Goal: Task Accomplishment & Management: Complete application form

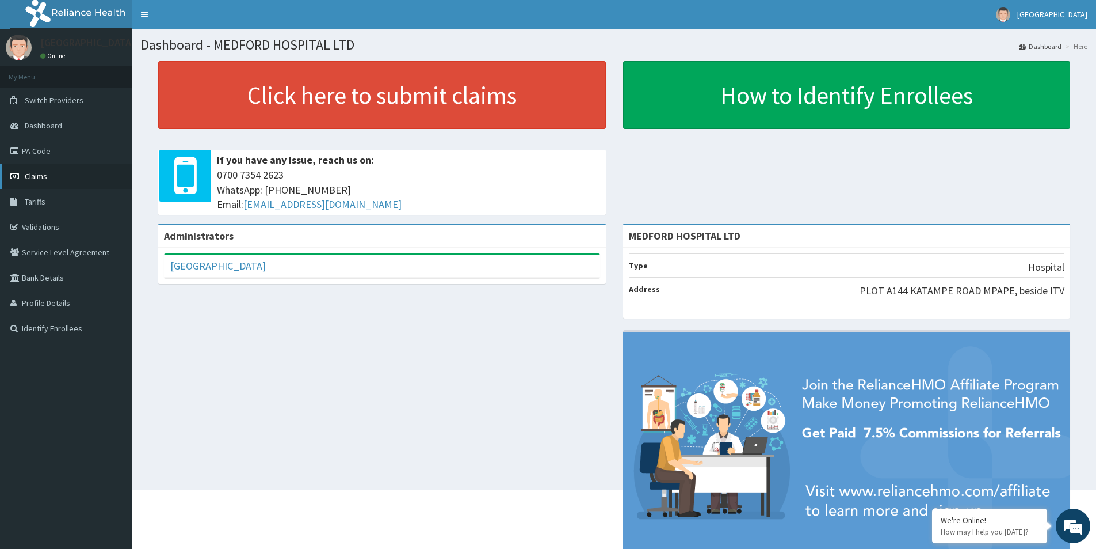
click at [24, 175] on link "Claims" at bounding box center [66, 175] width 132 height 25
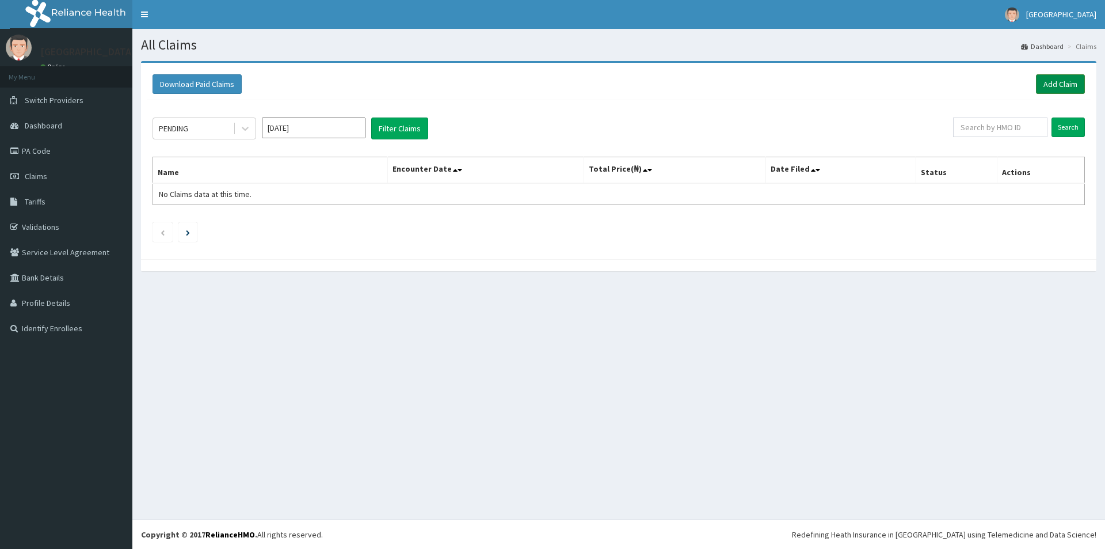
click at [1066, 86] on link "Add Claim" at bounding box center [1060, 84] width 49 height 20
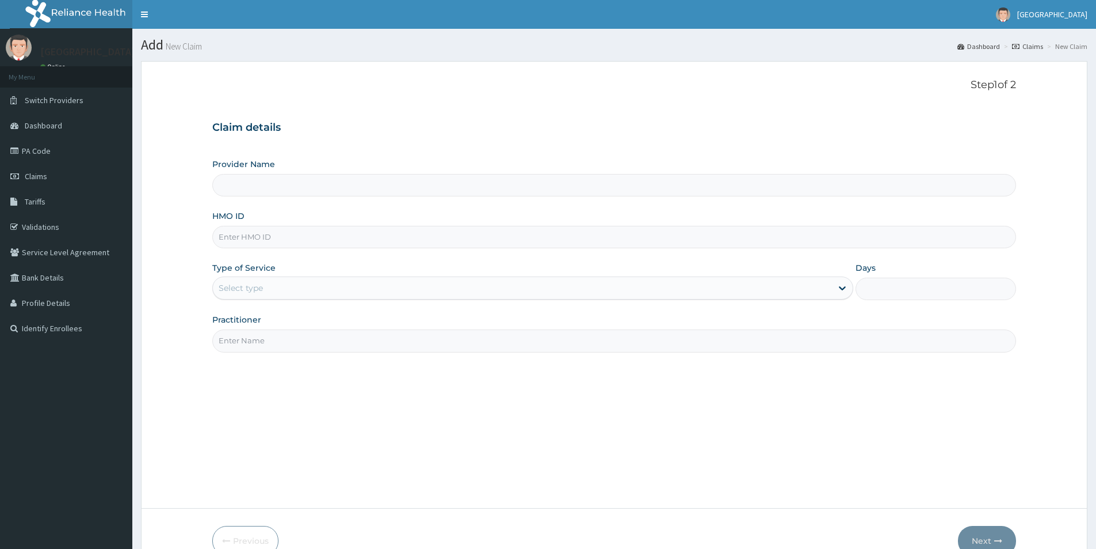
click at [357, 239] on input "HMO ID" at bounding box center [614, 237] width 804 height 22
type input "MEDFORD HOSPITAL LTD"
type input "thg/10118/a"
click at [678, 287] on div "Select type" at bounding box center [522, 288] width 619 height 18
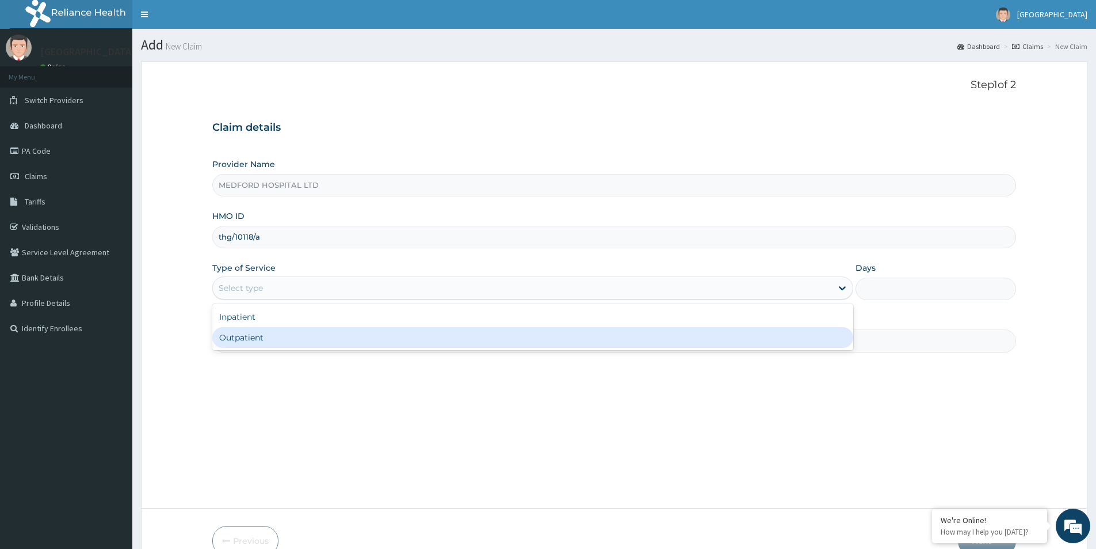
click at [444, 343] on div "Outpatient" at bounding box center [532, 337] width 641 height 21
type input "1"
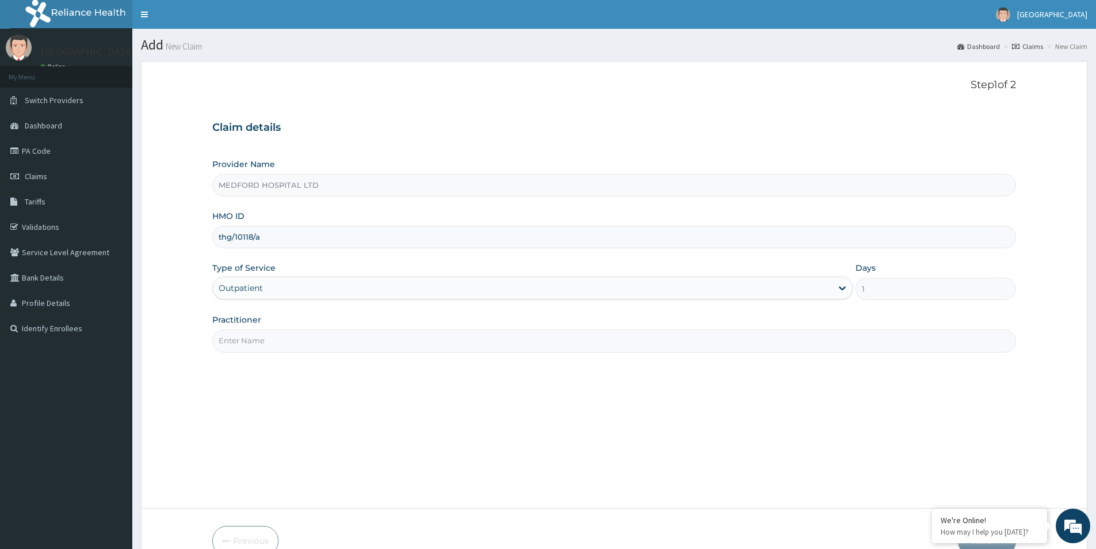
click at [424, 346] on input "Practitioner" at bounding box center [614, 340] width 804 height 22
type input "OKONKWO"
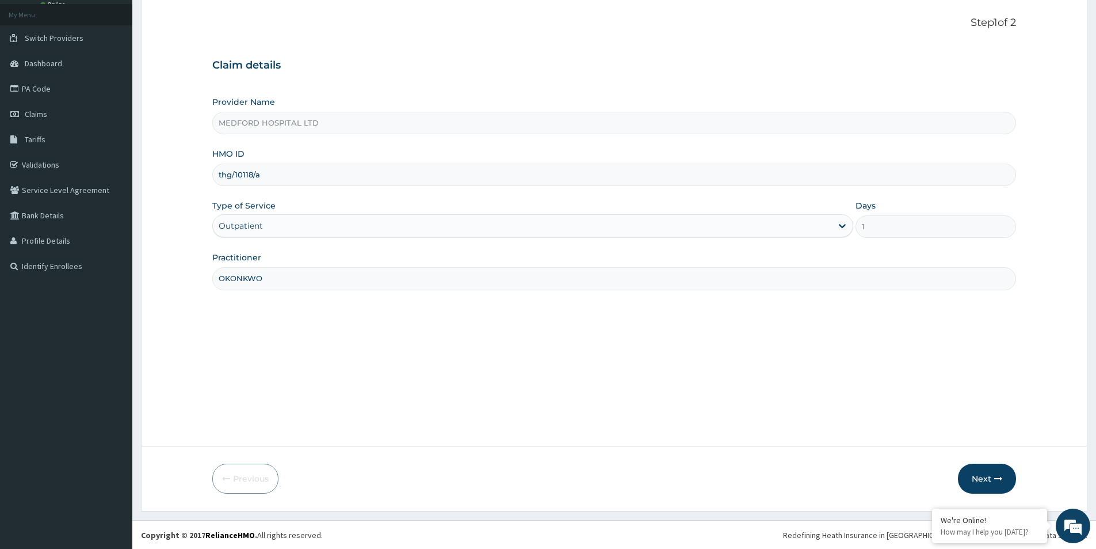
scroll to position [63, 0]
click at [974, 480] on button "Next" at bounding box center [987, 478] width 58 height 30
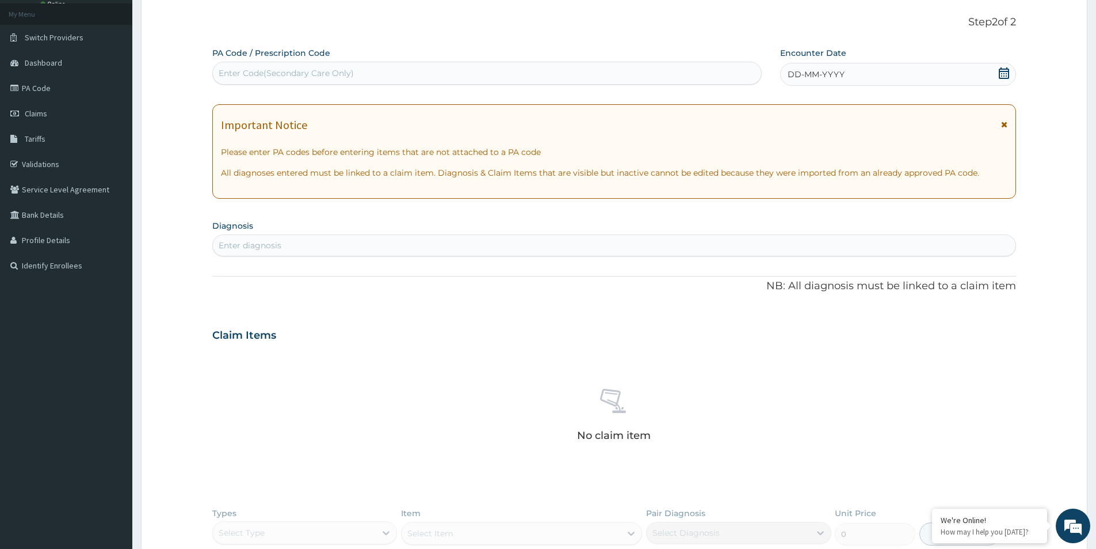
click at [842, 71] on span "DD-MM-YYYY" at bounding box center [816, 74] width 57 height 12
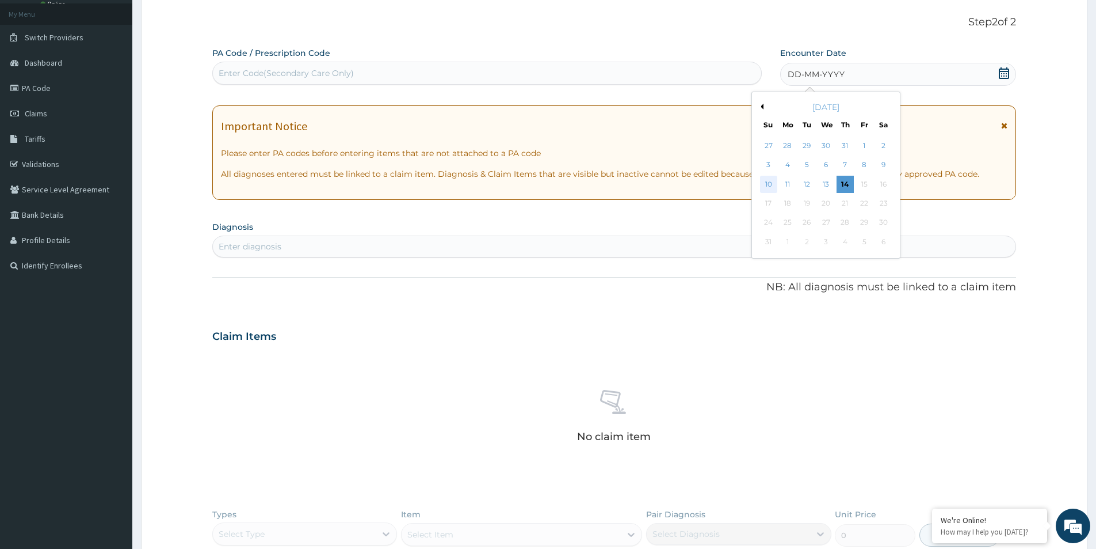
click at [769, 184] on div "10" at bounding box center [768, 184] width 17 height 17
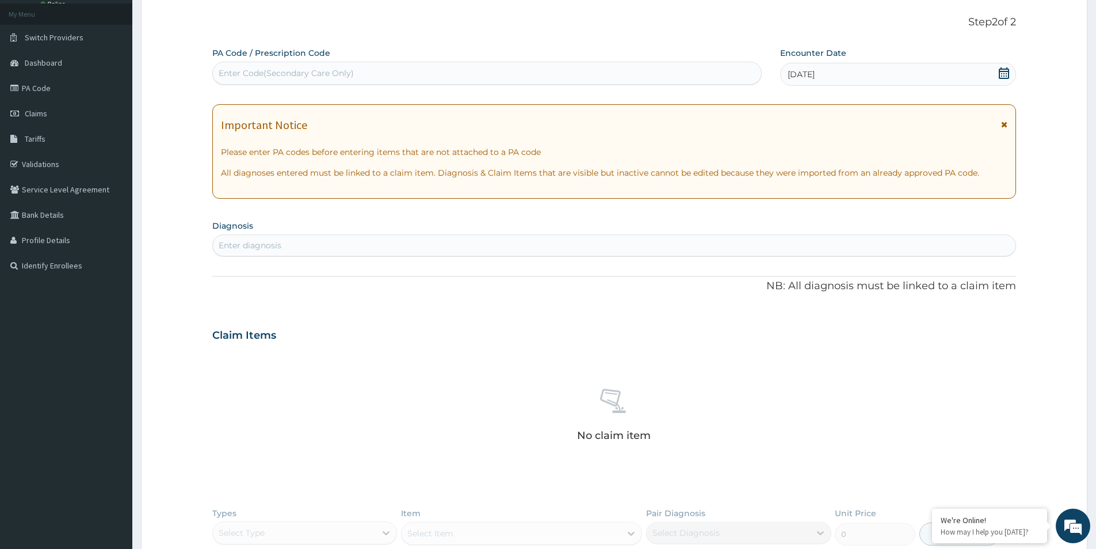
click at [576, 247] on div "Enter diagnosis" at bounding box center [614, 245] width 803 height 18
click at [836, 339] on div "Claim Items" at bounding box center [614, 333] width 804 height 30
click at [482, 372] on div "No claim item" at bounding box center [614, 417] width 804 height 132
click at [496, 247] on div "Enter diagnosis" at bounding box center [614, 245] width 803 height 18
type input "malaria"
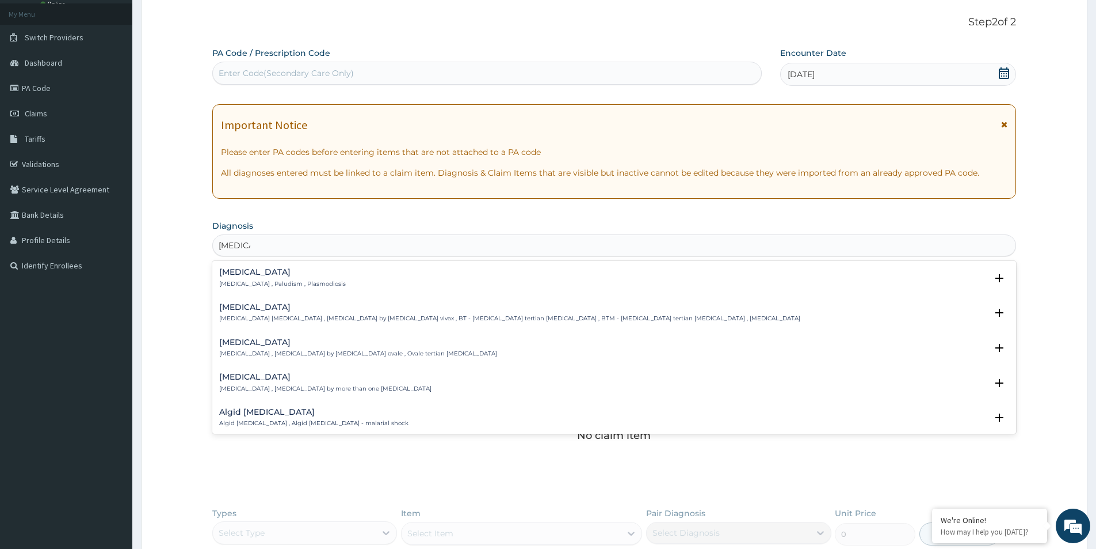
click at [254, 285] on p "Malaria , Paludism , Plasmodiosis" at bounding box center [282, 284] width 127 height 8
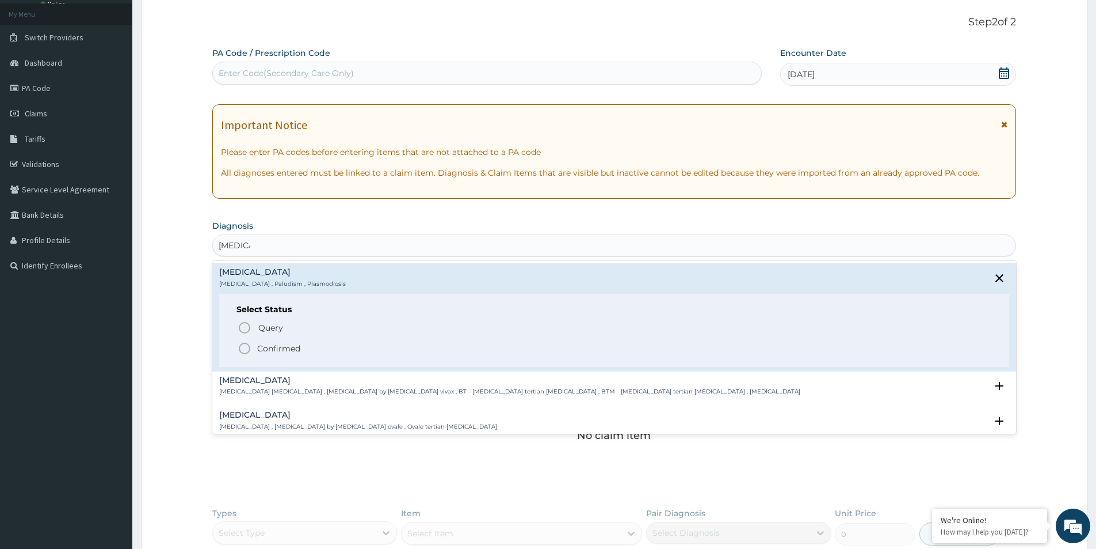
click at [275, 346] on p "Confirmed" at bounding box center [278, 348] width 43 height 12
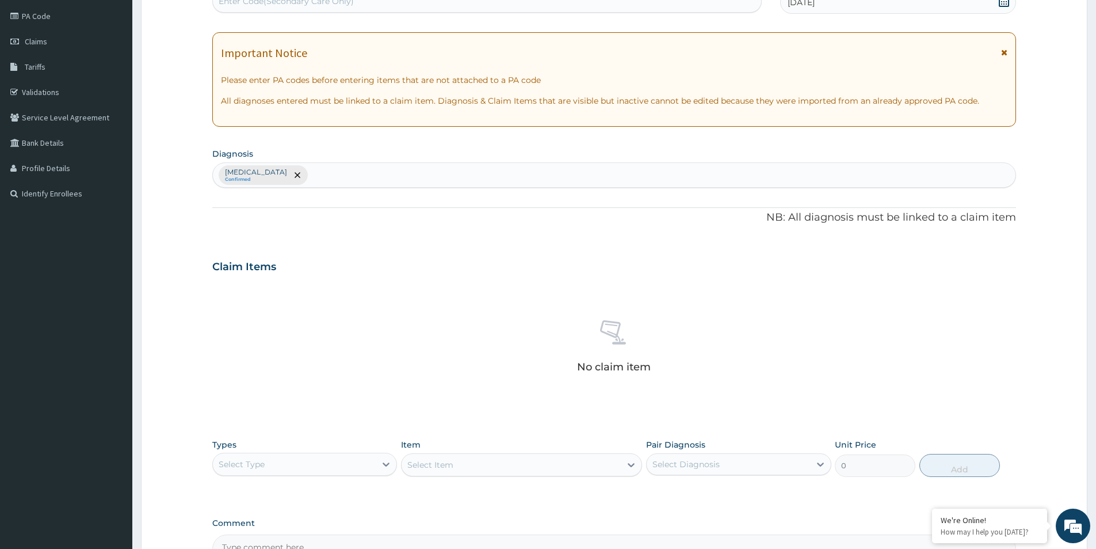
scroll to position [270, 0]
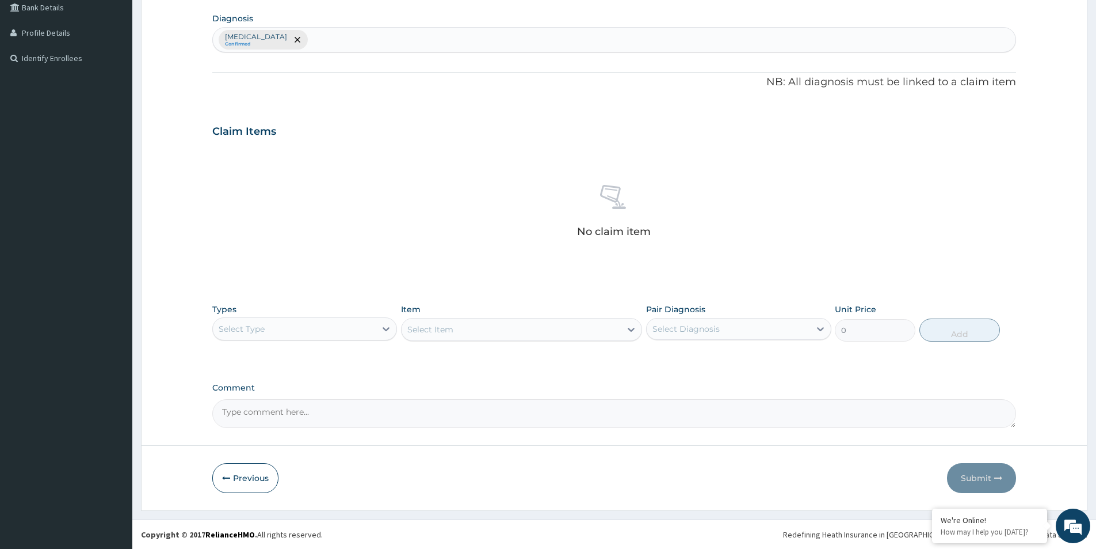
click at [364, 328] on div "Select Type" at bounding box center [294, 328] width 163 height 18
click at [290, 395] on div "Procedures" at bounding box center [304, 399] width 185 height 21
click at [723, 332] on div "Select Diagnosis" at bounding box center [728, 328] width 163 height 18
click at [710, 355] on div "Malaria" at bounding box center [738, 358] width 185 height 24
checkbox input "true"
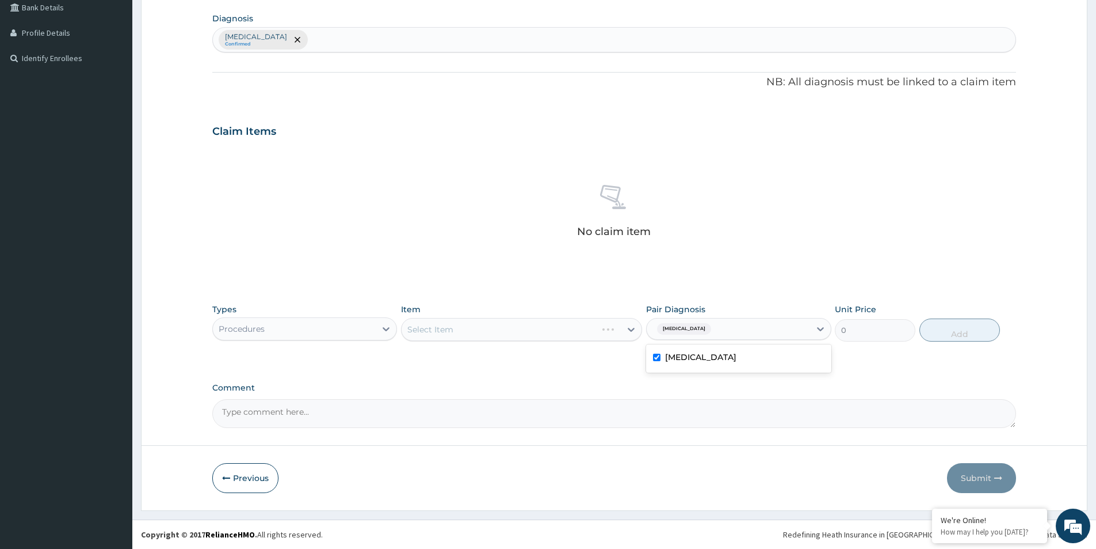
click at [581, 330] on div "Select Item" at bounding box center [521, 329] width 241 height 23
click at [585, 332] on div "Select Item" at bounding box center [511, 329] width 219 height 18
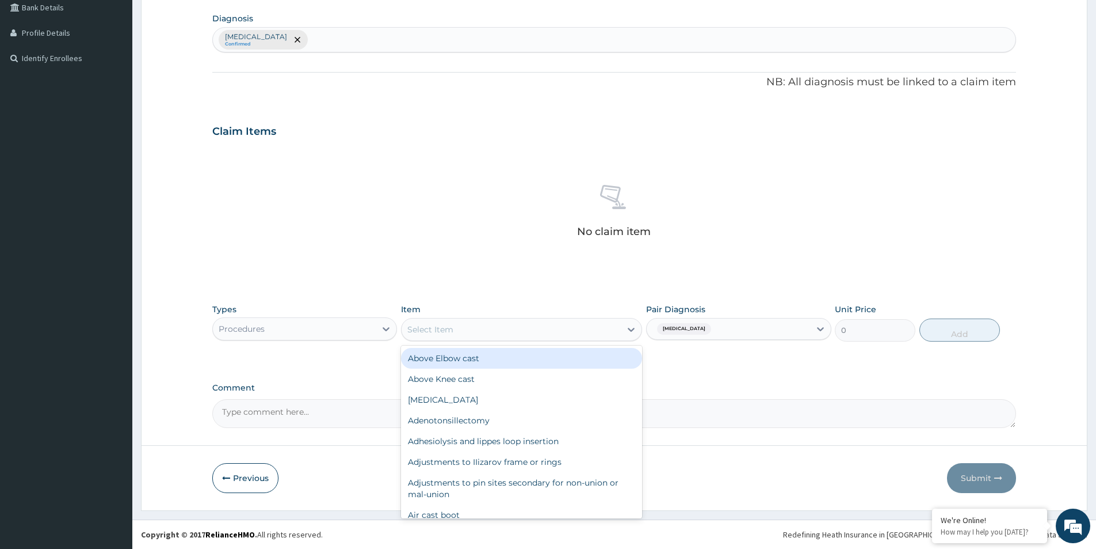
click at [534, 332] on div "Select Item" at bounding box center [511, 329] width 219 height 18
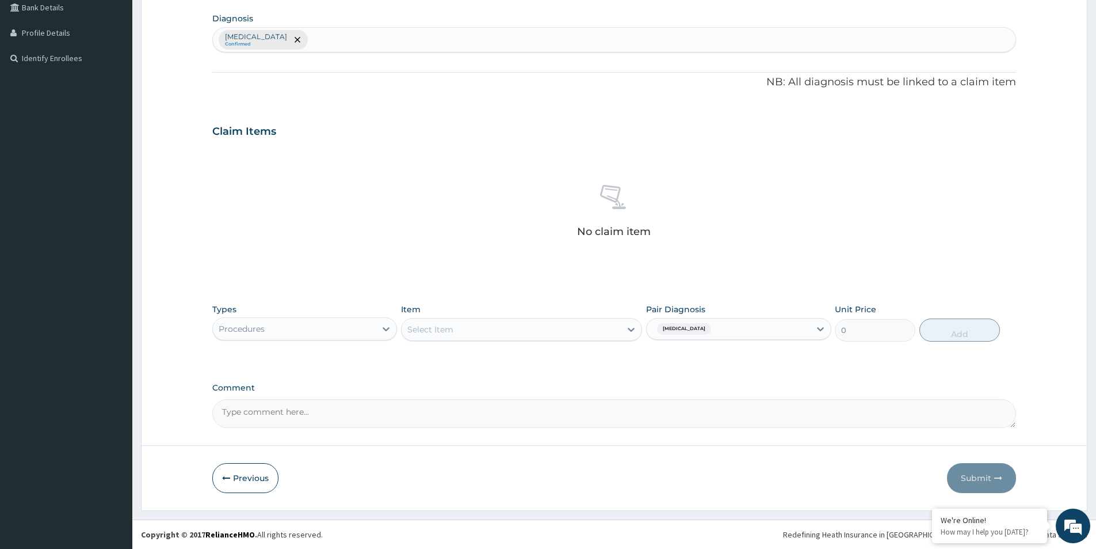
click at [534, 332] on div "Select Item" at bounding box center [511, 329] width 219 height 18
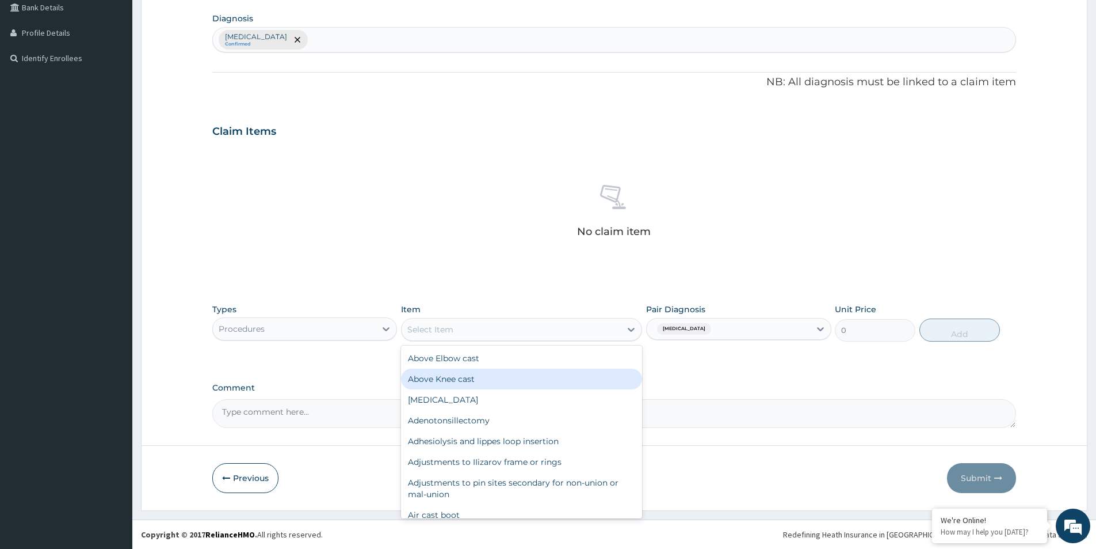
type input "g"
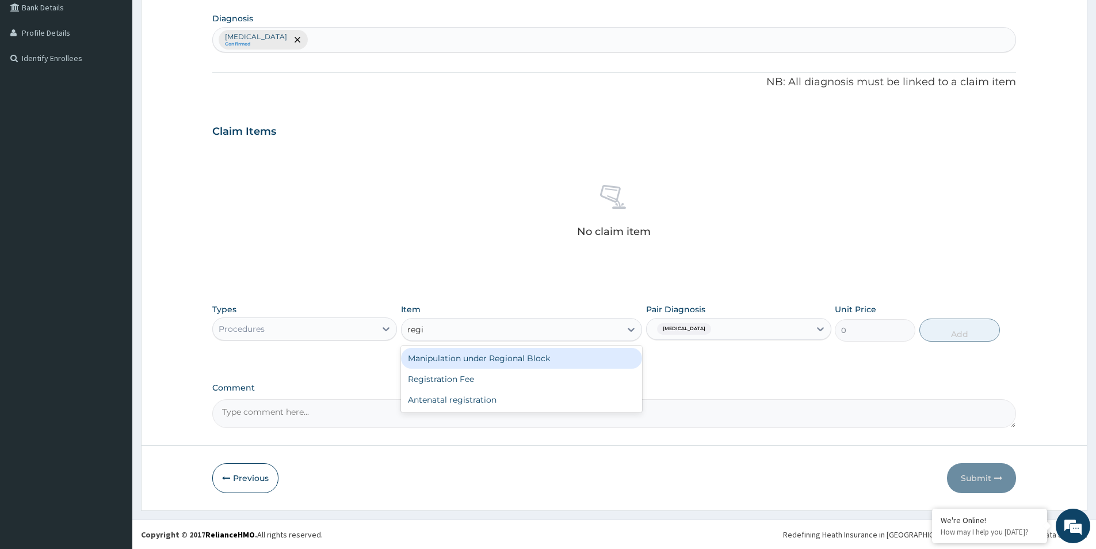
type input "regis"
click at [490, 356] on div "Registration Fee" at bounding box center [521, 358] width 241 height 21
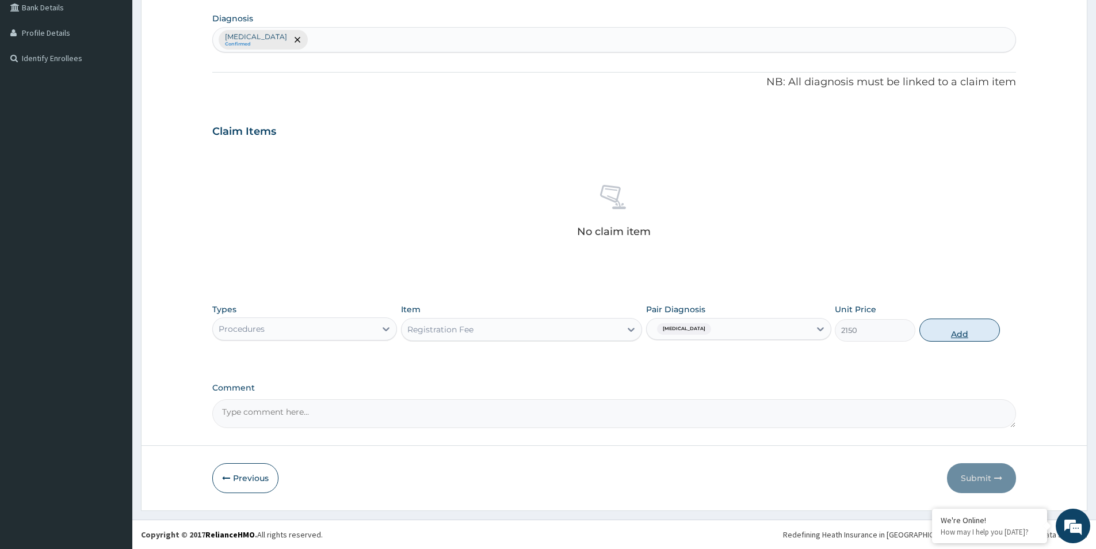
click at [960, 333] on button "Add" at bounding box center [960, 329] width 81 height 23
type input "0"
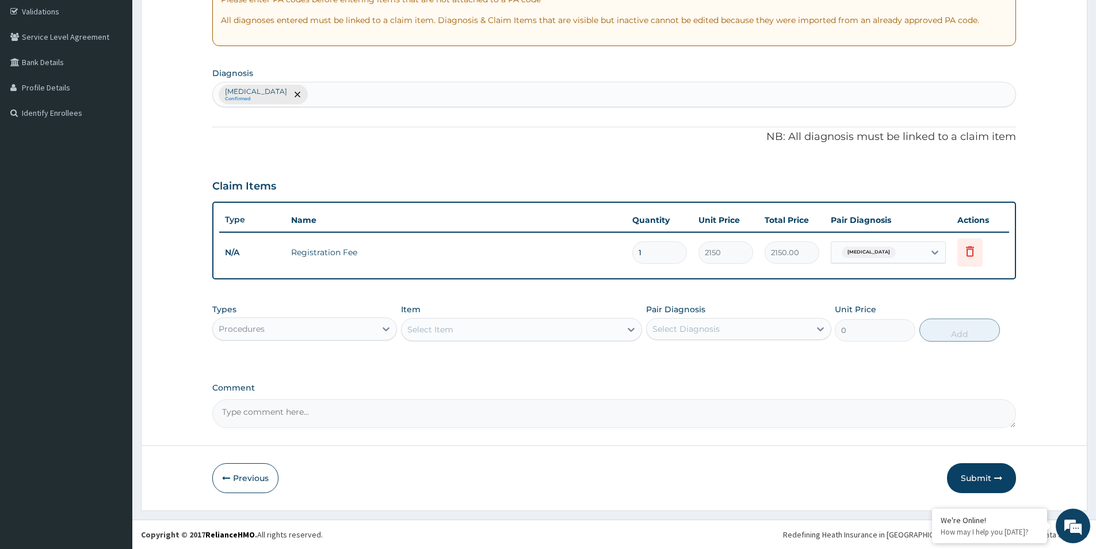
scroll to position [215, 0]
click at [547, 334] on div "Select Item" at bounding box center [511, 329] width 219 height 18
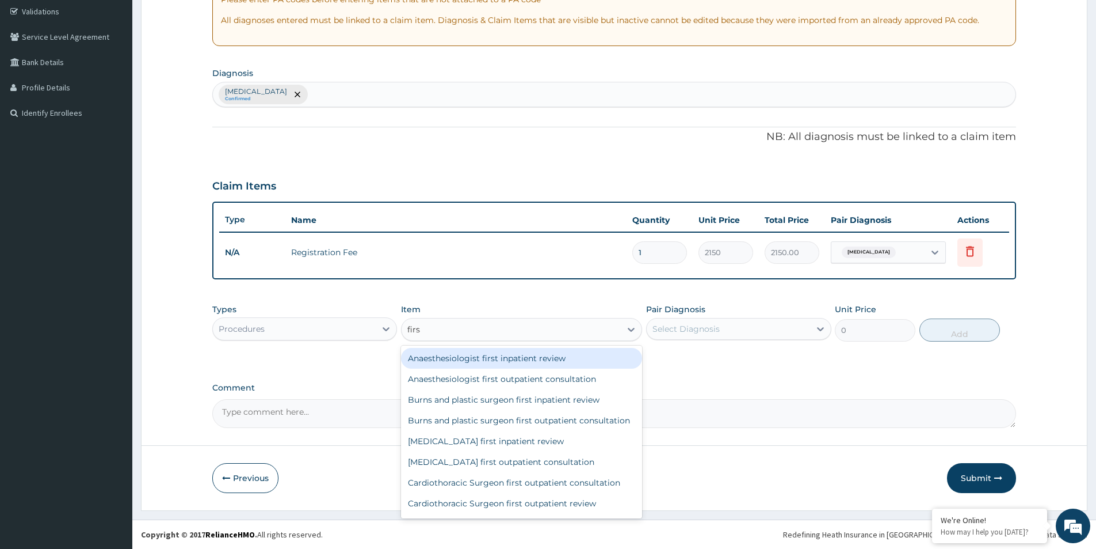
type input "first"
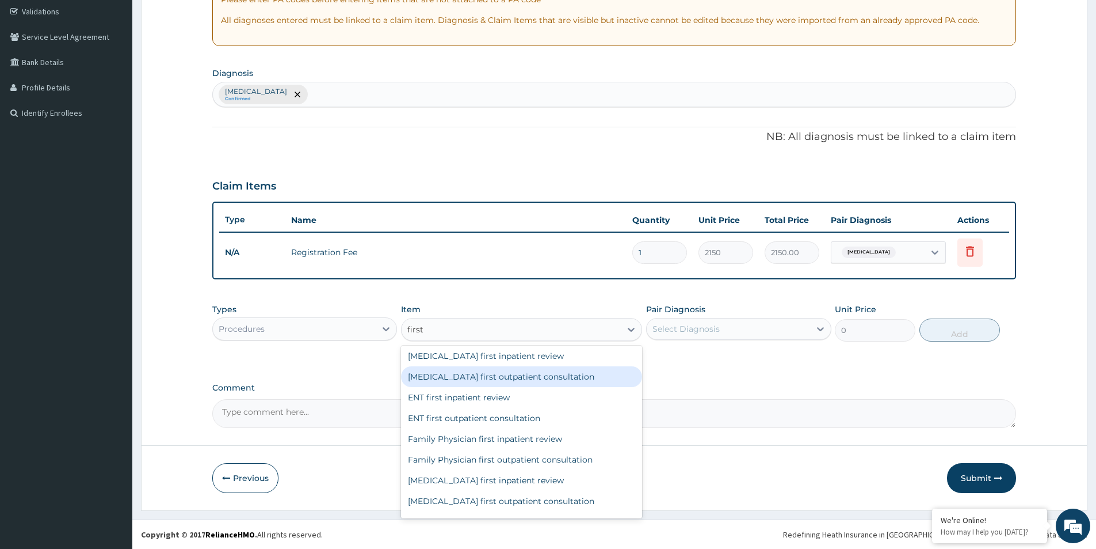
scroll to position [288, 0]
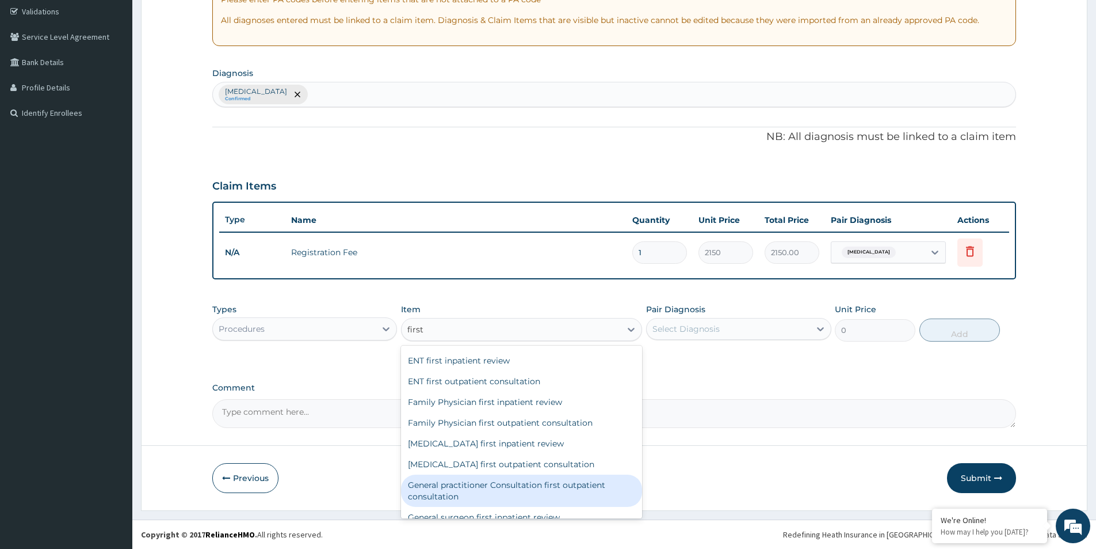
click at [556, 500] on div "General practitioner Consultation first outpatient consultation" at bounding box center [521, 490] width 241 height 32
type input "3547.5"
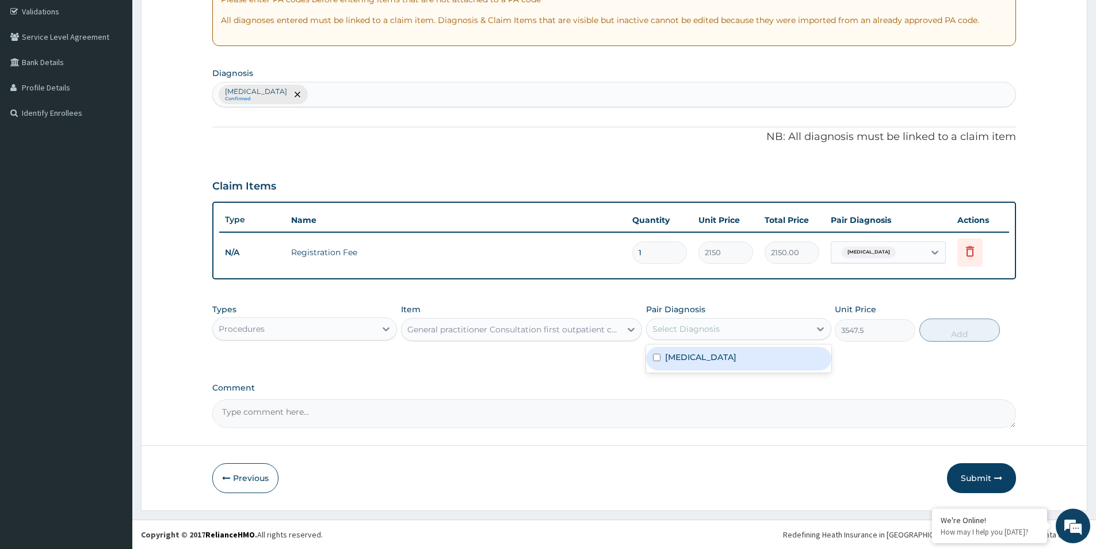
click at [772, 329] on div "Select Diagnosis" at bounding box center [728, 328] width 163 height 18
click at [729, 368] on div "Malaria" at bounding box center [738, 358] width 185 height 24
checkbox input "true"
click at [962, 334] on button "Add" at bounding box center [960, 329] width 81 height 23
type input "0"
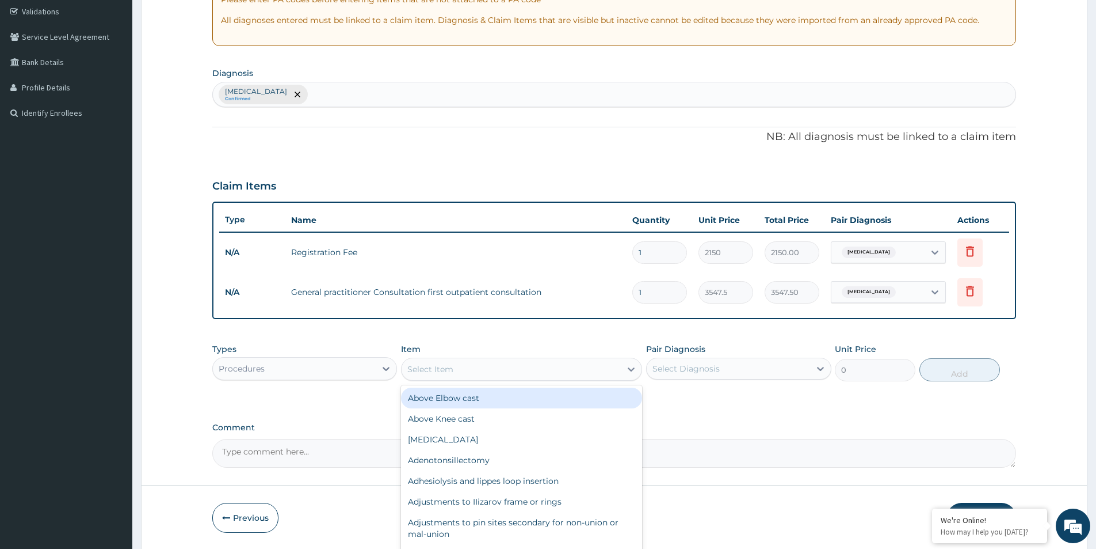
click at [535, 372] on div "Select Item" at bounding box center [511, 369] width 219 height 18
click at [338, 373] on div "Procedures" at bounding box center [294, 368] width 163 height 18
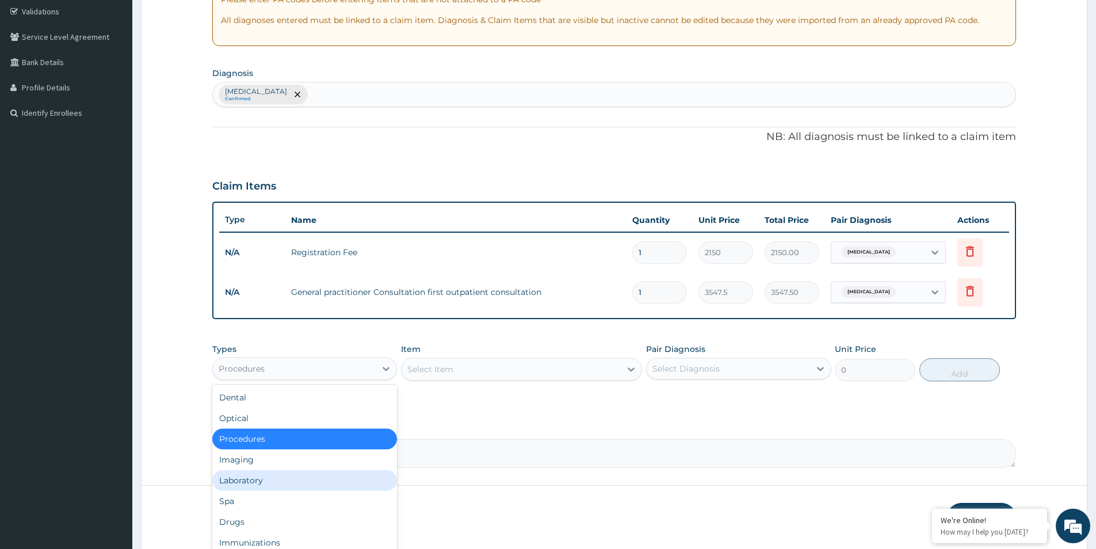
click at [258, 478] on div "Laboratory" at bounding box center [304, 480] width 185 height 21
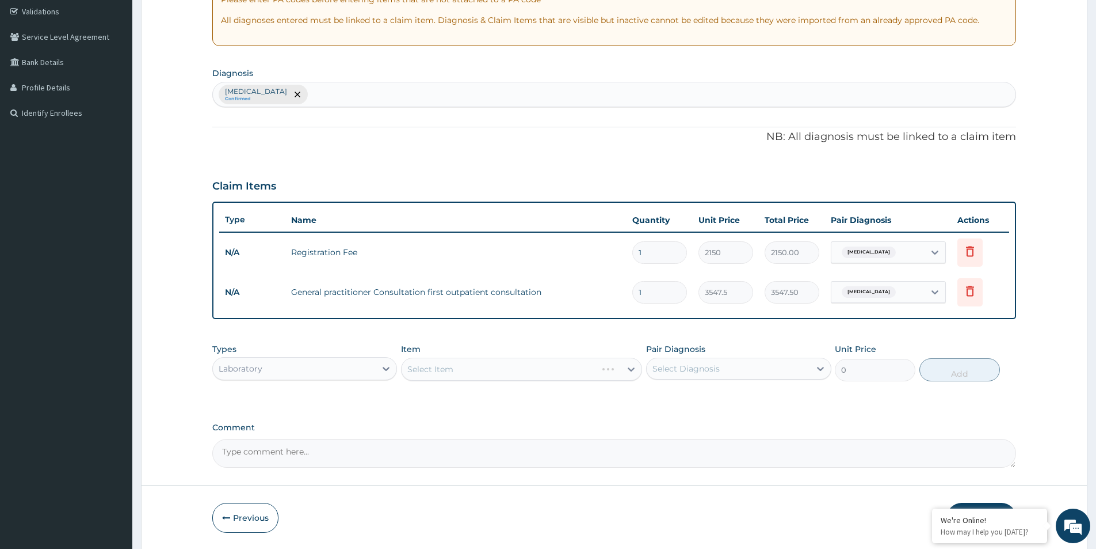
click at [714, 370] on div "Select Diagnosis" at bounding box center [686, 369] width 67 height 12
click at [703, 397] on div "Malaria" at bounding box center [738, 398] width 185 height 24
checkbox input "true"
click at [553, 373] on div "Select Item" at bounding box center [511, 369] width 219 height 18
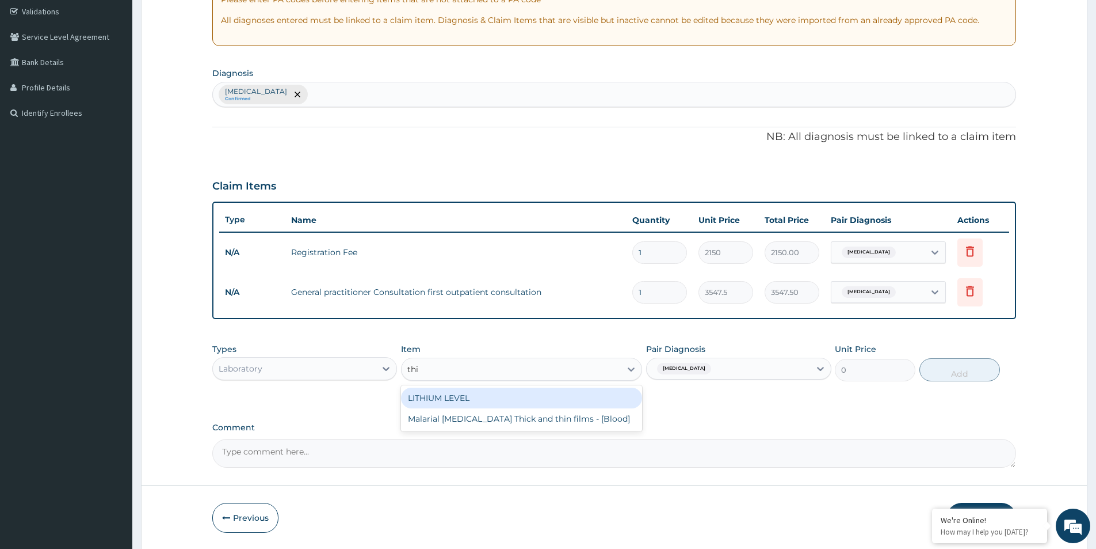
type input "thin"
click at [549, 397] on div "Malarial Parasite Thick and thin films - [Blood]" at bounding box center [521, 397] width 241 height 21
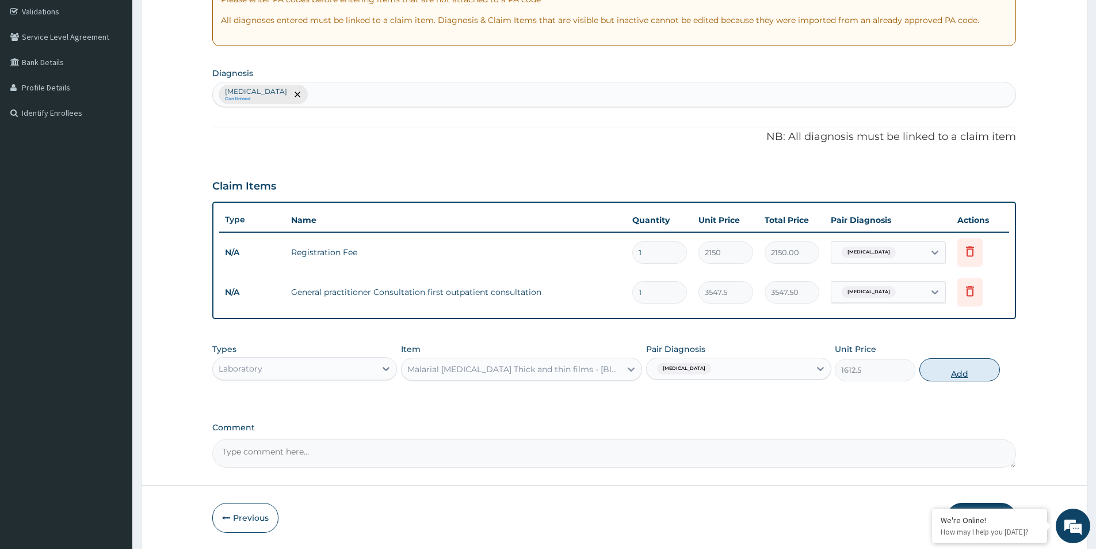
click at [954, 376] on button "Add" at bounding box center [960, 369] width 81 height 23
type input "0"
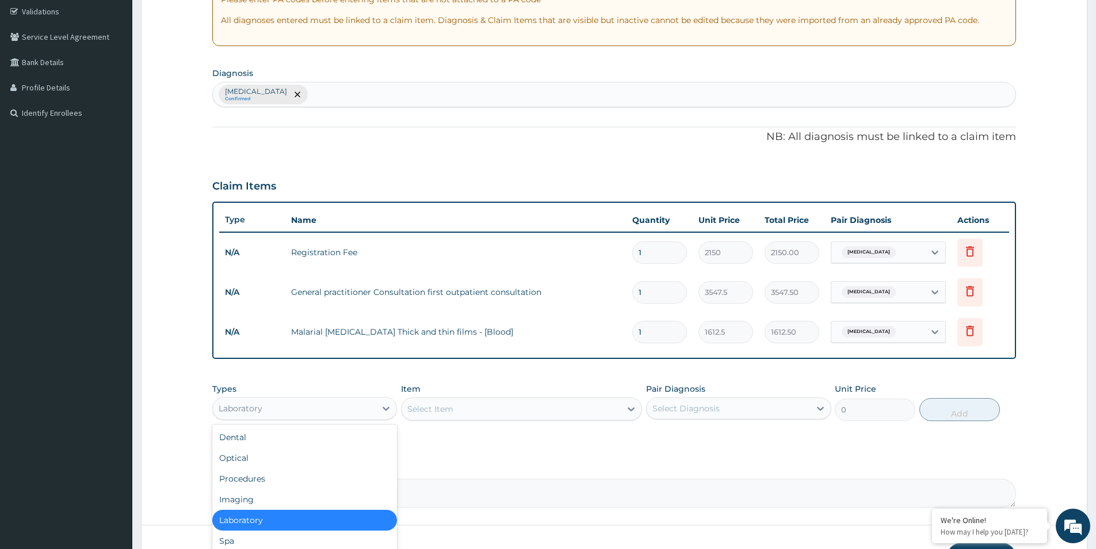
click at [348, 412] on div "Laboratory" at bounding box center [294, 408] width 163 height 18
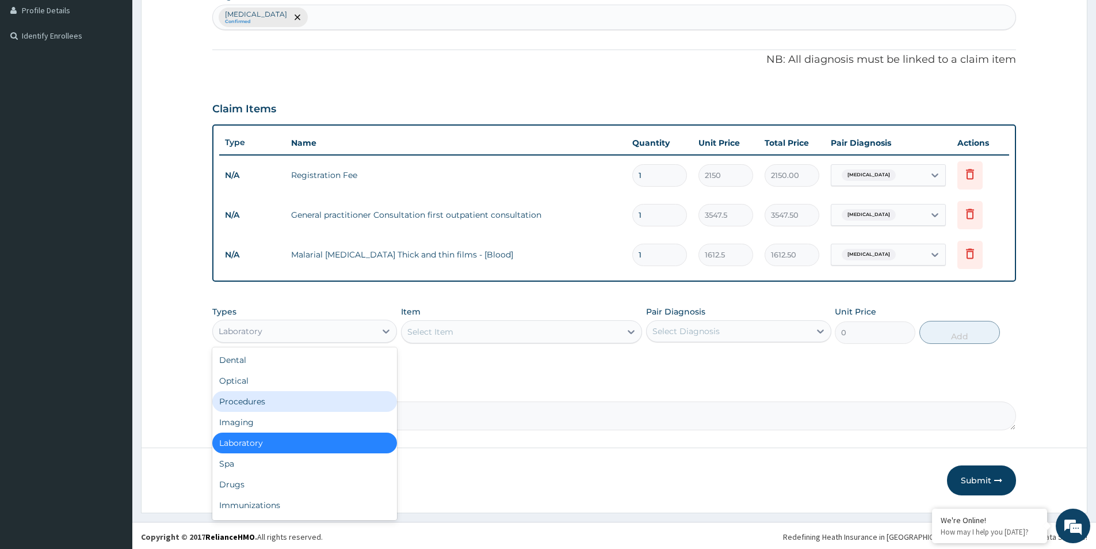
scroll to position [295, 0]
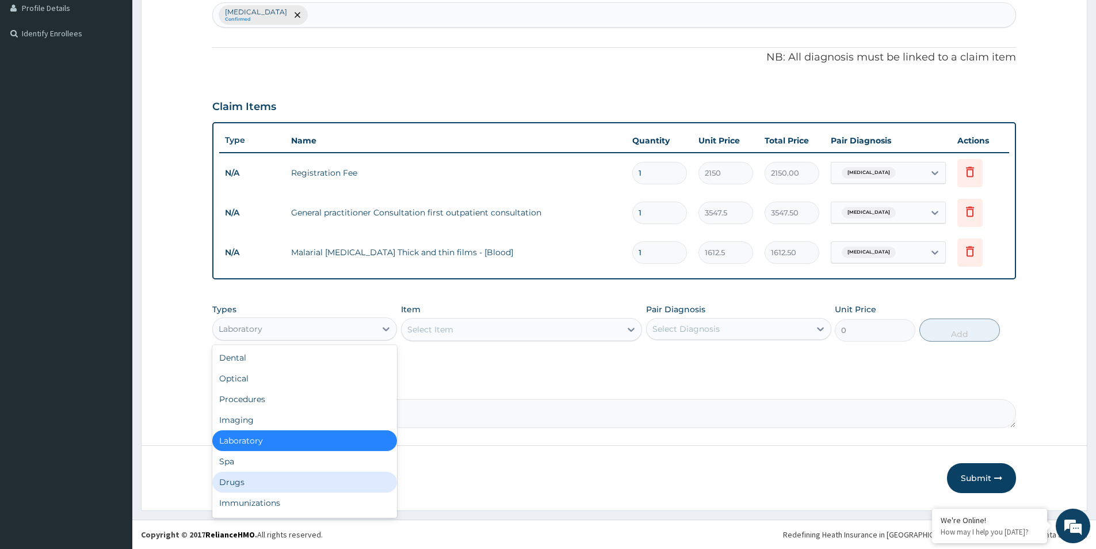
click at [241, 480] on div "Drugs" at bounding box center [304, 481] width 185 height 21
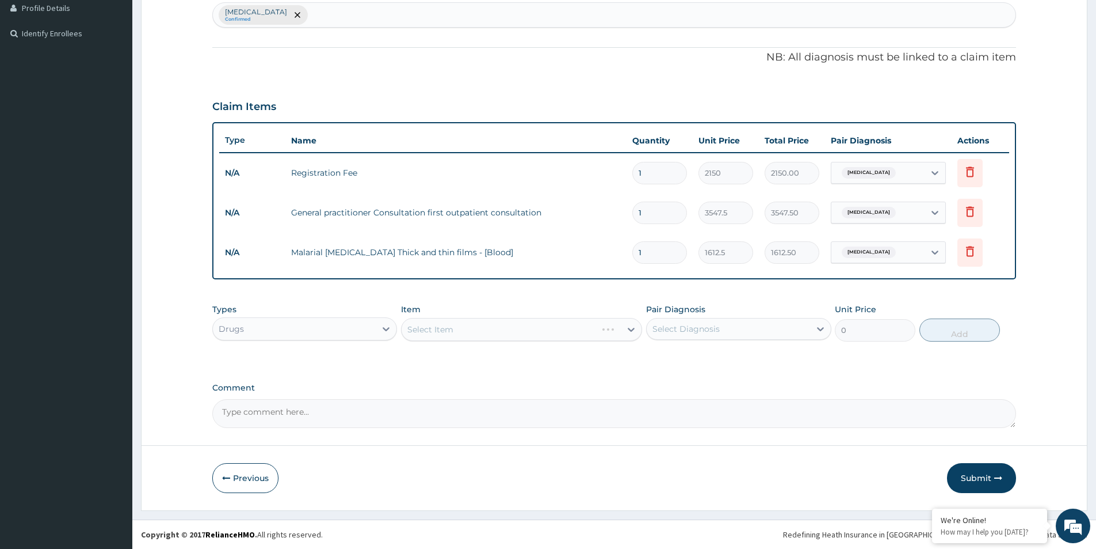
click at [691, 329] on div "Select Diagnosis" at bounding box center [686, 329] width 67 height 12
click at [683, 357] on label "Malaria" at bounding box center [700, 357] width 71 height 12
checkbox input "true"
click at [556, 331] on div "Select Item" at bounding box center [521, 329] width 241 height 23
click at [566, 330] on div "Select Item" at bounding box center [521, 329] width 241 height 23
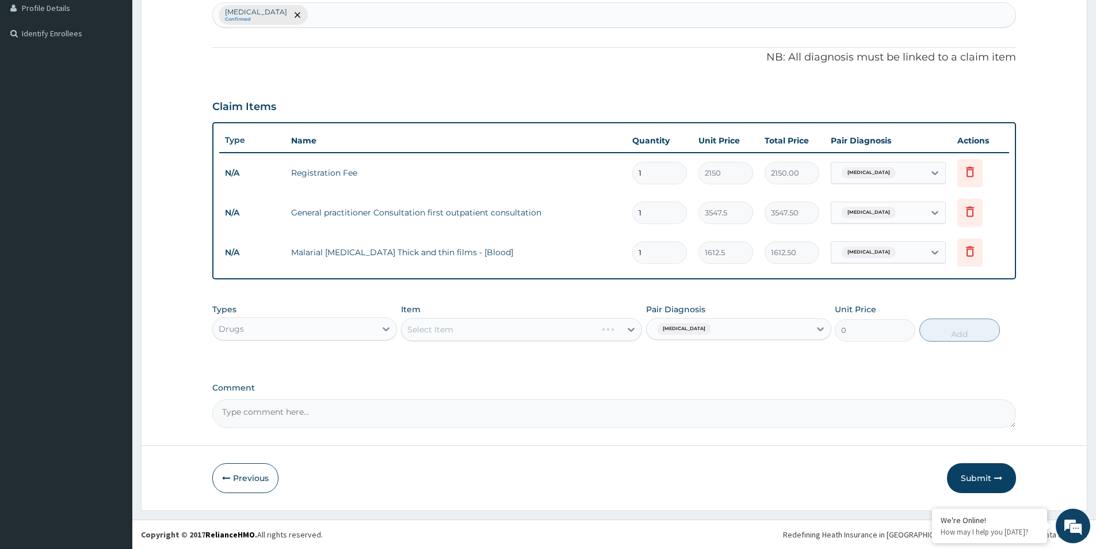
click at [556, 331] on div "Select Item" at bounding box center [521, 329] width 241 height 23
click at [552, 327] on div "Select Item" at bounding box center [511, 329] width 219 height 18
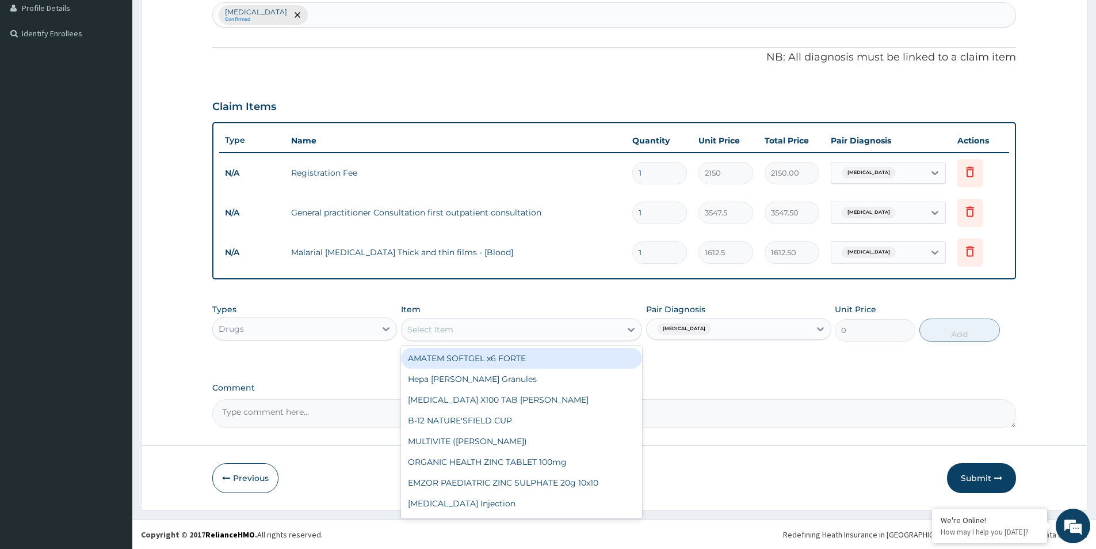
click at [553, 327] on div "Select Item" at bounding box center [511, 329] width 219 height 18
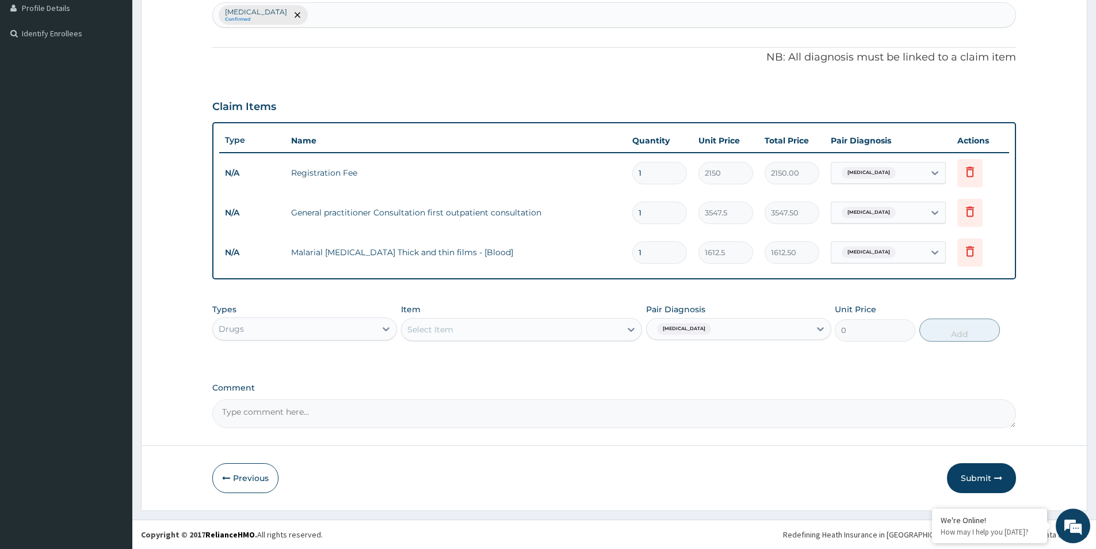
click at [469, 327] on div "Select Item" at bounding box center [511, 329] width 219 height 18
click at [421, 327] on input "arthem" at bounding box center [423, 329] width 32 height 12
type input "artem"
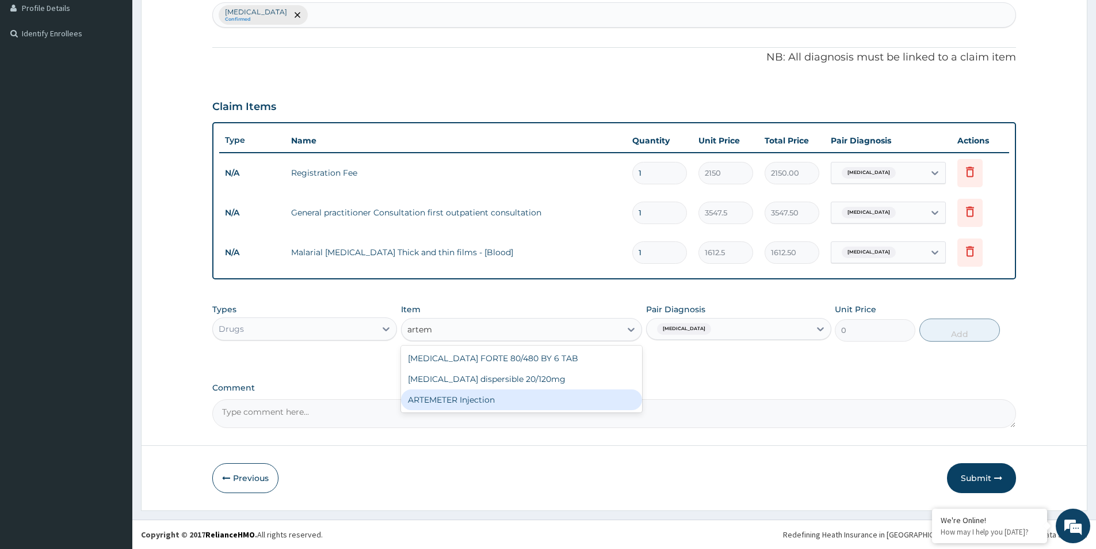
click at [461, 402] on div "ARTEMETER Injection" at bounding box center [521, 399] width 241 height 21
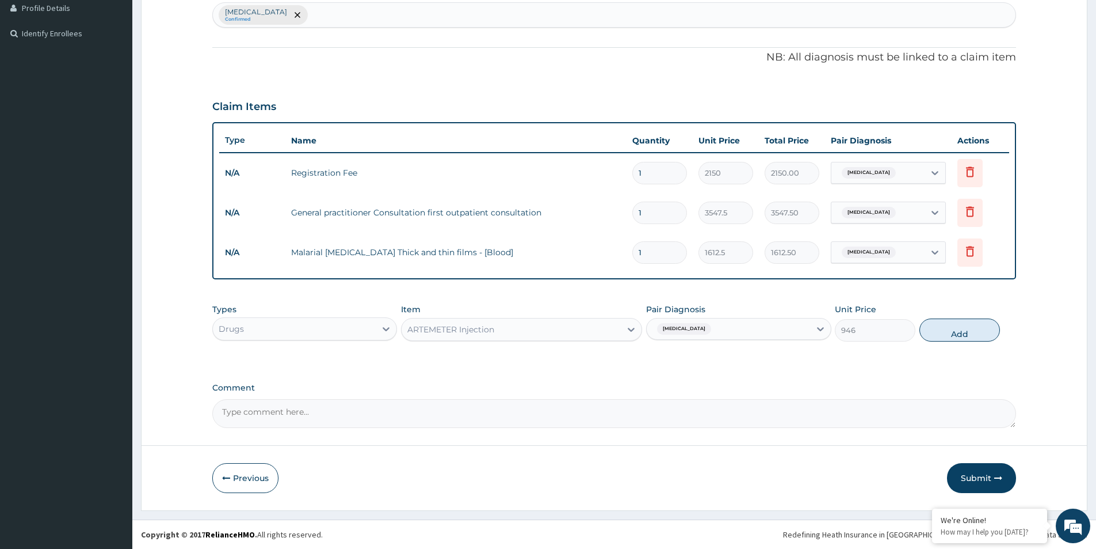
click at [957, 334] on button "Add" at bounding box center [960, 329] width 81 height 23
type input "0"
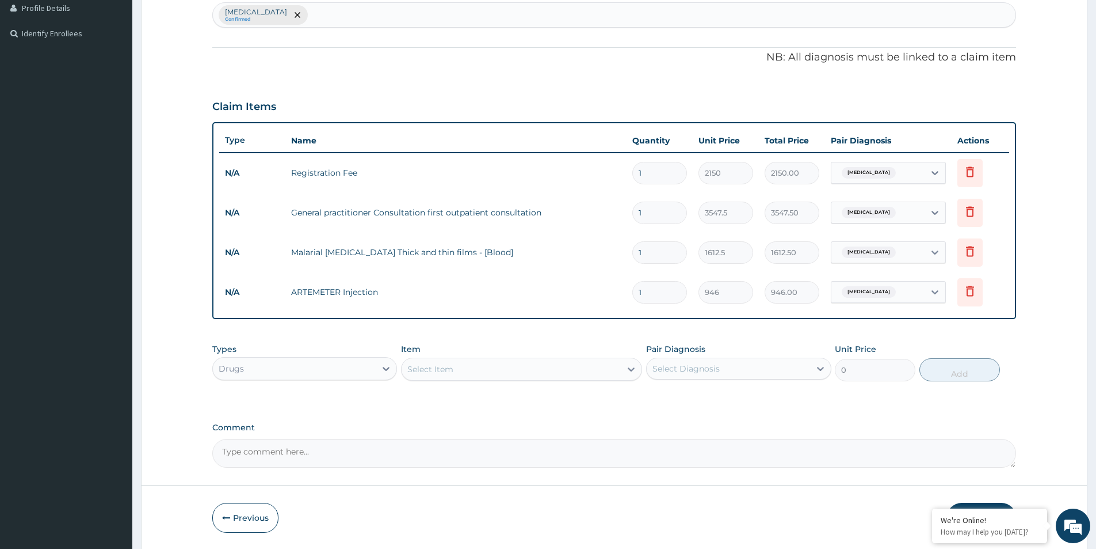
click at [496, 372] on div "Select Item" at bounding box center [511, 369] width 219 height 18
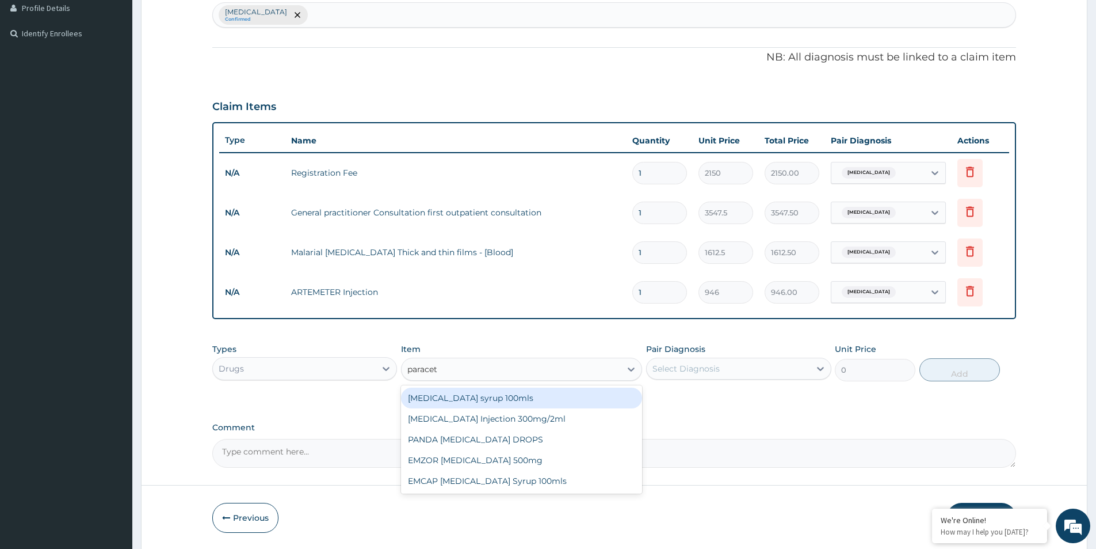
type input "paraceta"
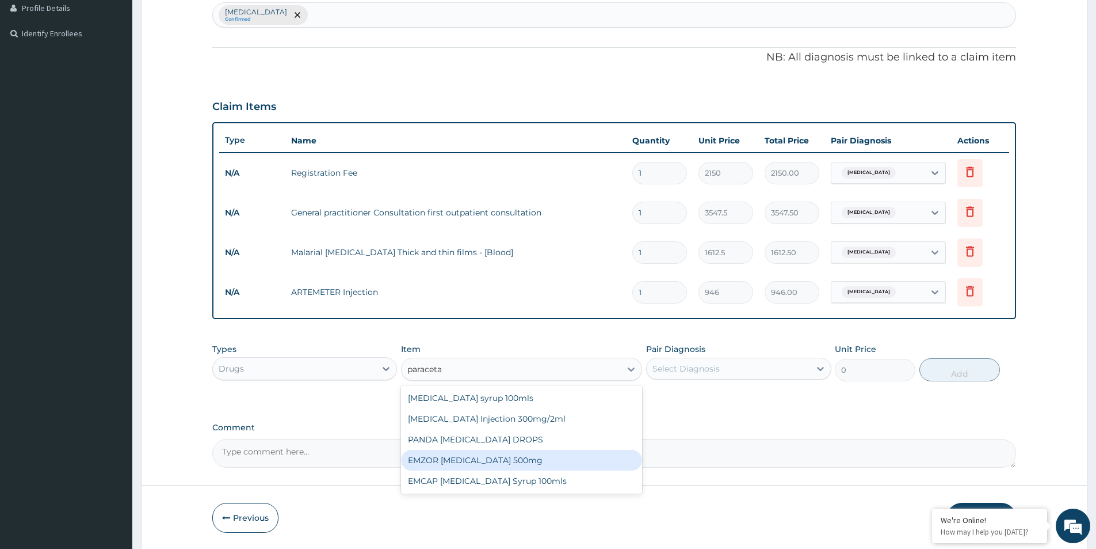
click at [528, 461] on div "EMZOR PARACETAMOL 500mg" at bounding box center [521, 460] width 241 height 21
type input "23.65"
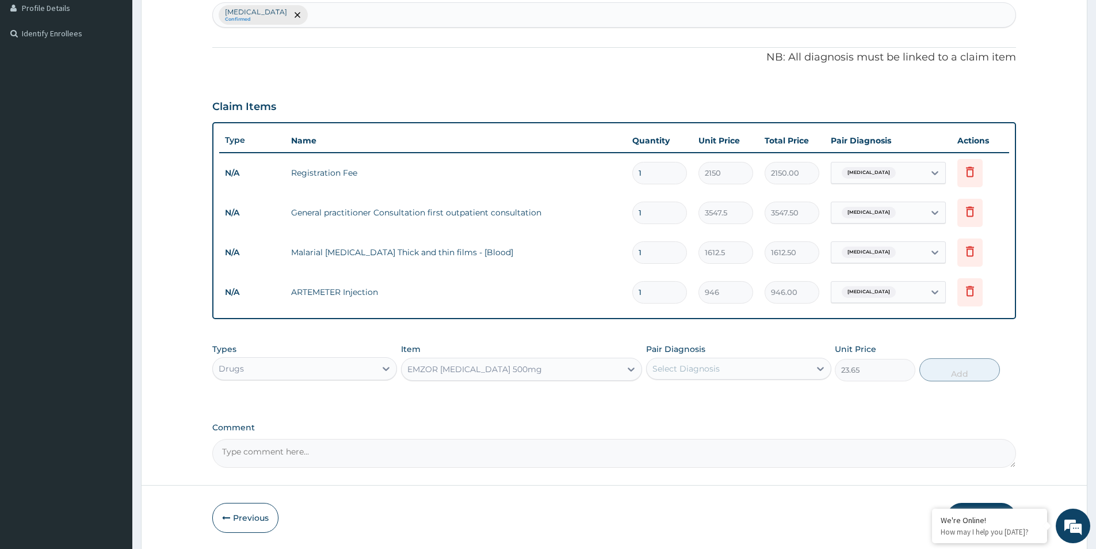
click at [758, 373] on div "Select Diagnosis" at bounding box center [728, 368] width 163 height 18
click at [735, 397] on div "Malaria" at bounding box center [738, 398] width 185 height 24
checkbox input "true"
click at [940, 371] on button "Add" at bounding box center [960, 369] width 81 height 23
type input "0"
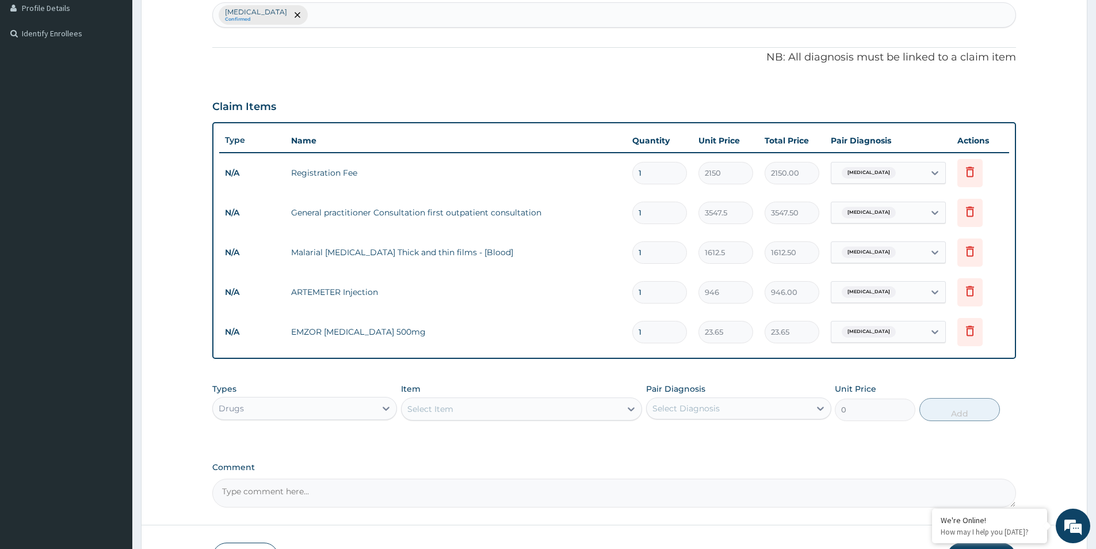
type input "0.00"
type input "2"
type input "47.30"
type input "20"
type input "473.00"
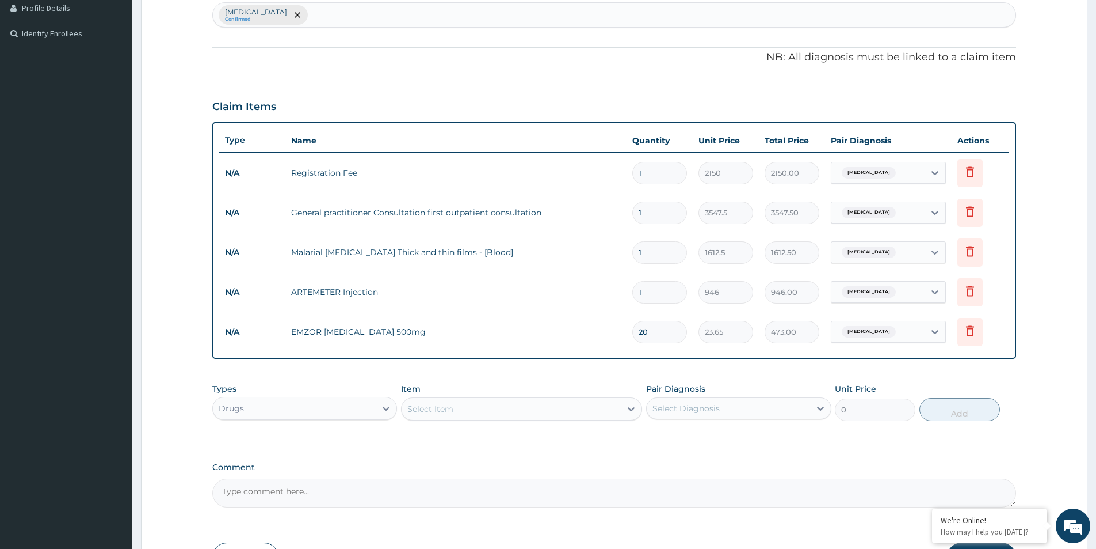
type input "20"
click at [649, 296] on input "1" at bounding box center [660, 292] width 55 height 22
type input "0.00"
type input "6"
type input "5676.00"
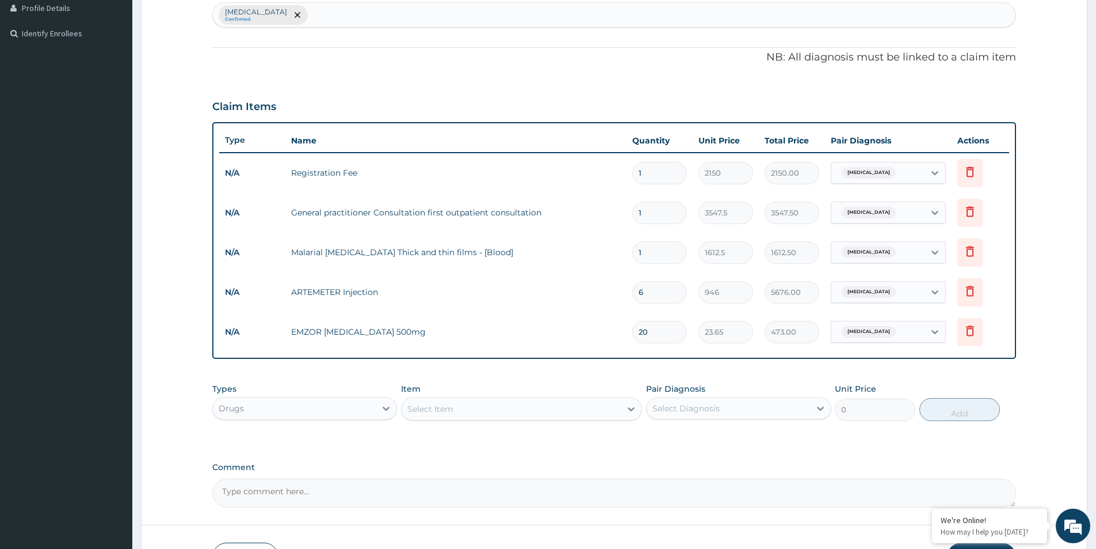
type input "6"
click at [552, 413] on div "Select Item" at bounding box center [511, 408] width 219 height 18
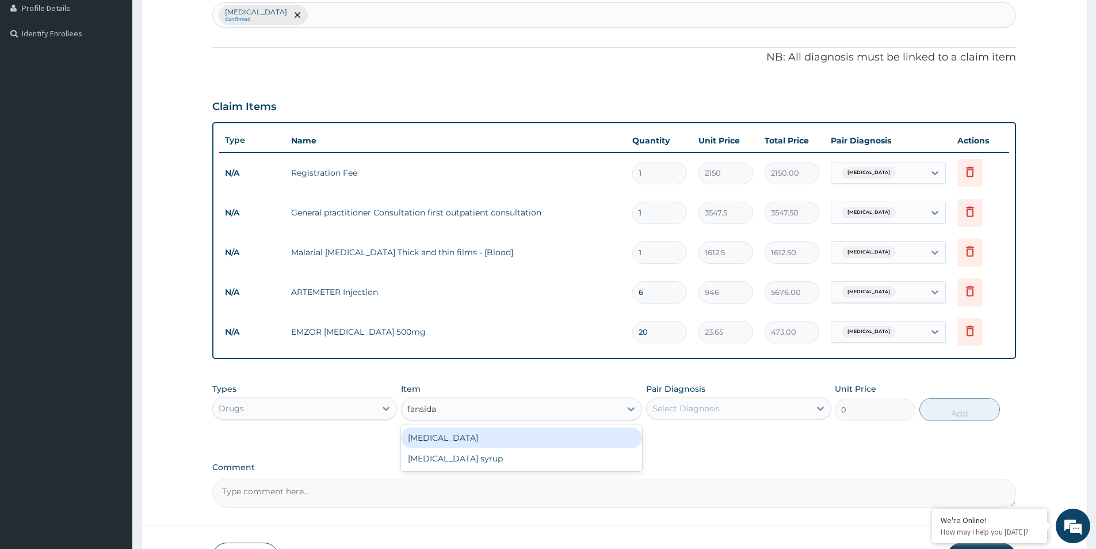
type input "fansidar"
click at [439, 439] on div "Fansidar" at bounding box center [521, 437] width 241 height 21
type input "212.85"
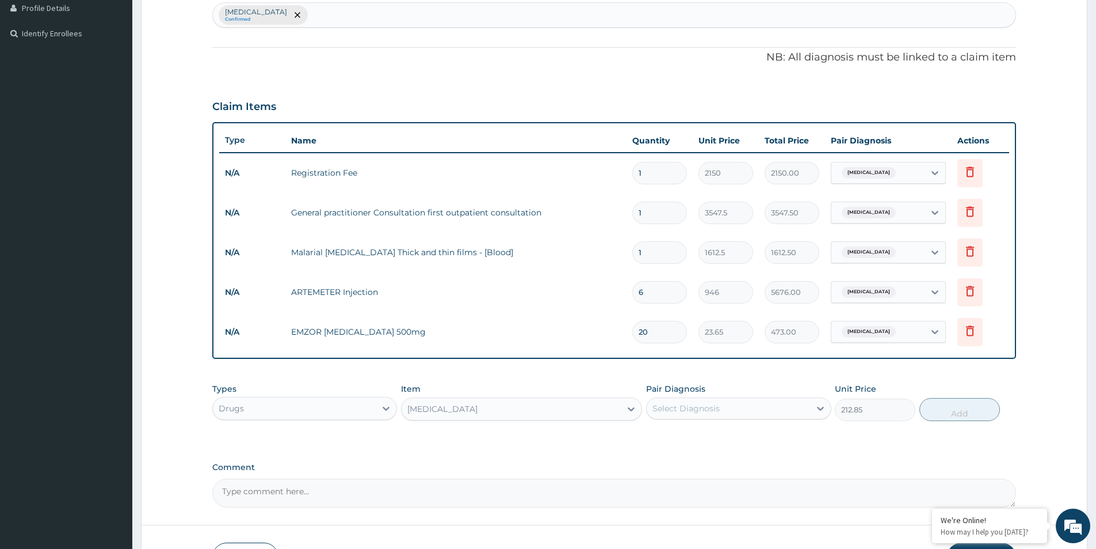
click at [677, 412] on div "Select Diagnosis" at bounding box center [686, 408] width 67 height 12
click at [681, 432] on label "Malaria" at bounding box center [700, 437] width 71 height 12
checkbox input "true"
drag, startPoint x: 851, startPoint y: 448, endPoint x: 911, endPoint y: 429, distance: 63.5
click at [851, 448] on div "PA Code / Prescription Code Enter Code(Secondary Care Only) Encounter Date 10-0…" at bounding box center [614, 161] width 804 height 692
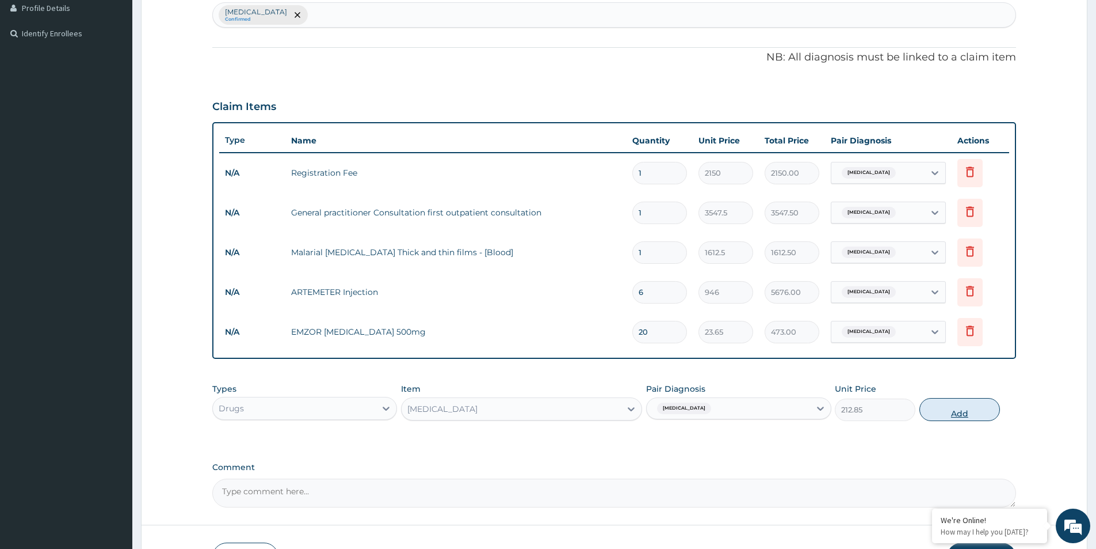
click at [943, 413] on button "Add" at bounding box center [960, 409] width 81 height 23
type input "0"
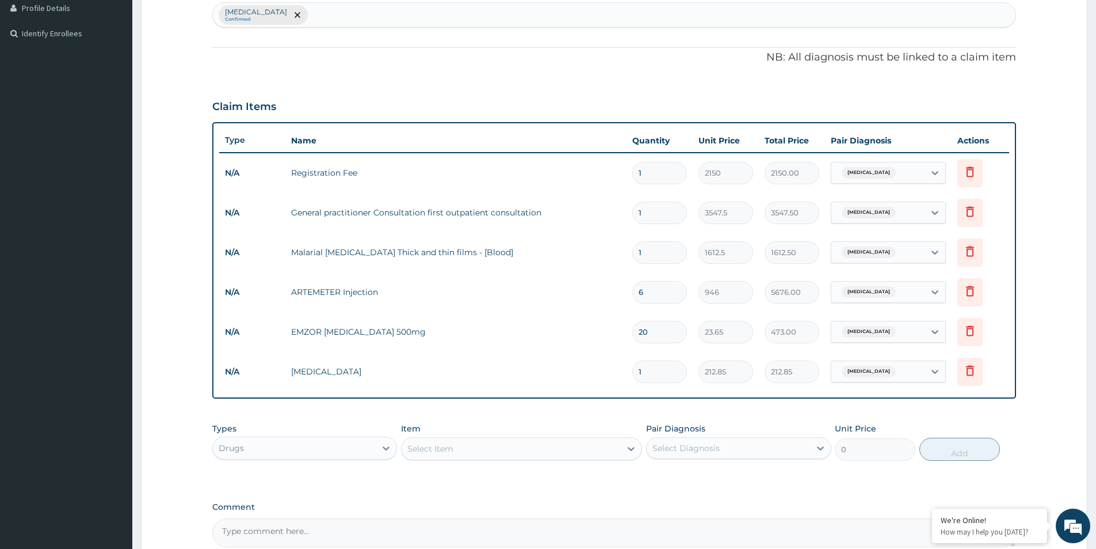
type input "0.00"
type input "3"
type input "638.55"
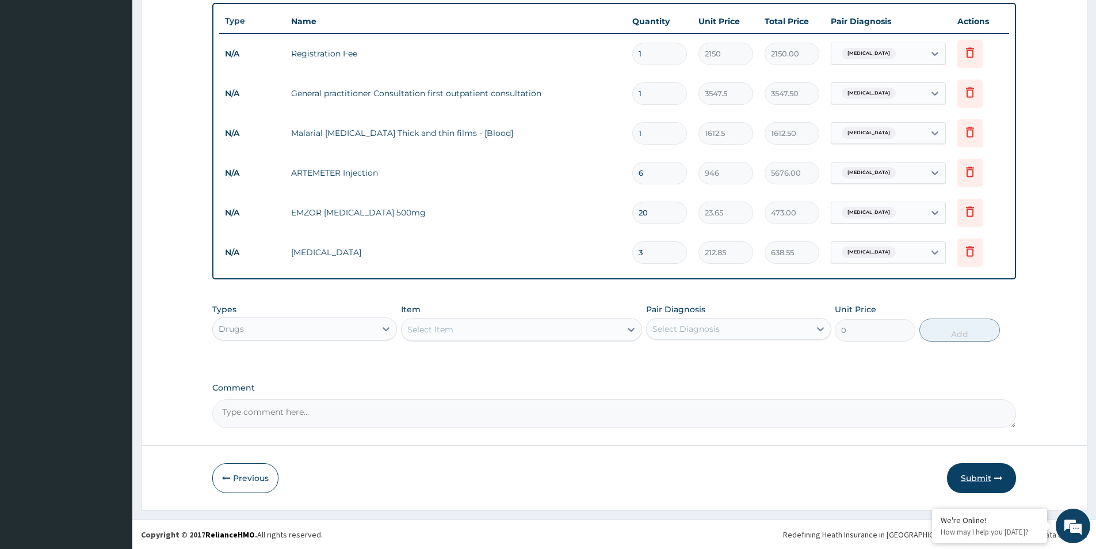
type input "3"
click at [991, 476] on button "Submit" at bounding box center [981, 478] width 69 height 30
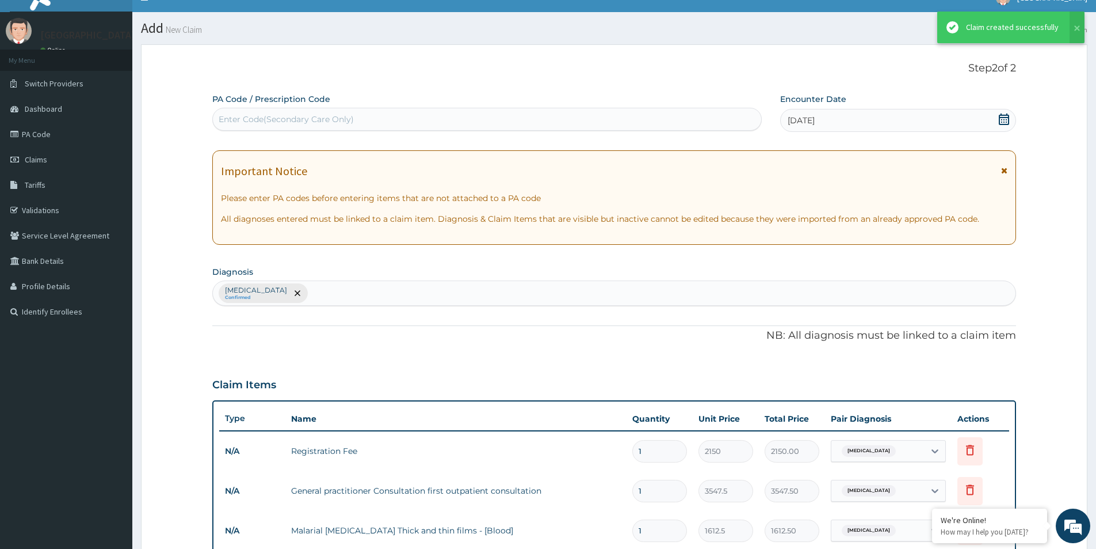
scroll to position [414, 0]
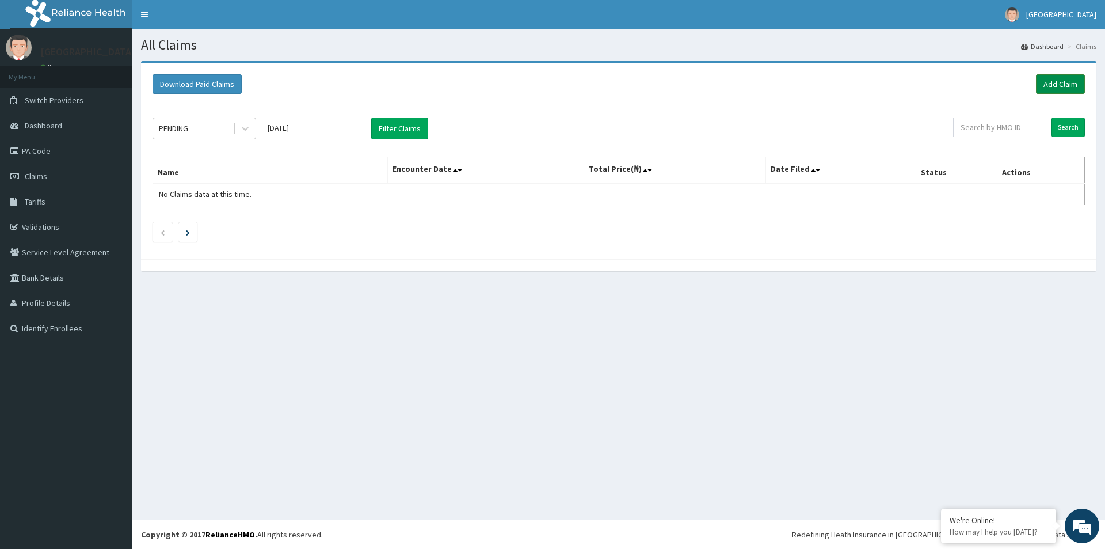
click at [1057, 89] on link "Add Claim" at bounding box center [1060, 84] width 49 height 20
